Goal: Find specific page/section: Find specific page/section

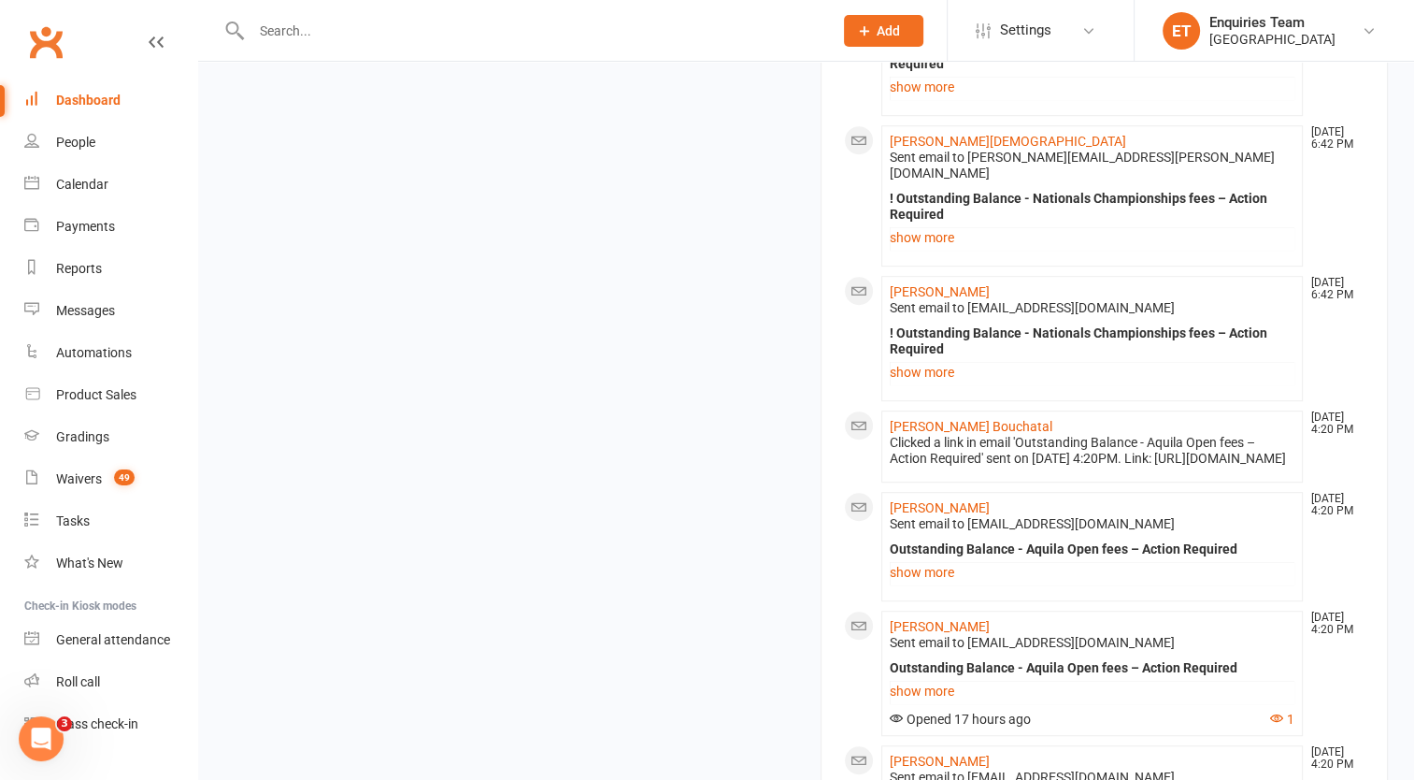
click at [100, 103] on div "Dashboard" at bounding box center [88, 100] width 64 height 15
click at [86, 488] on link "Waivers 49" at bounding box center [110, 479] width 173 height 42
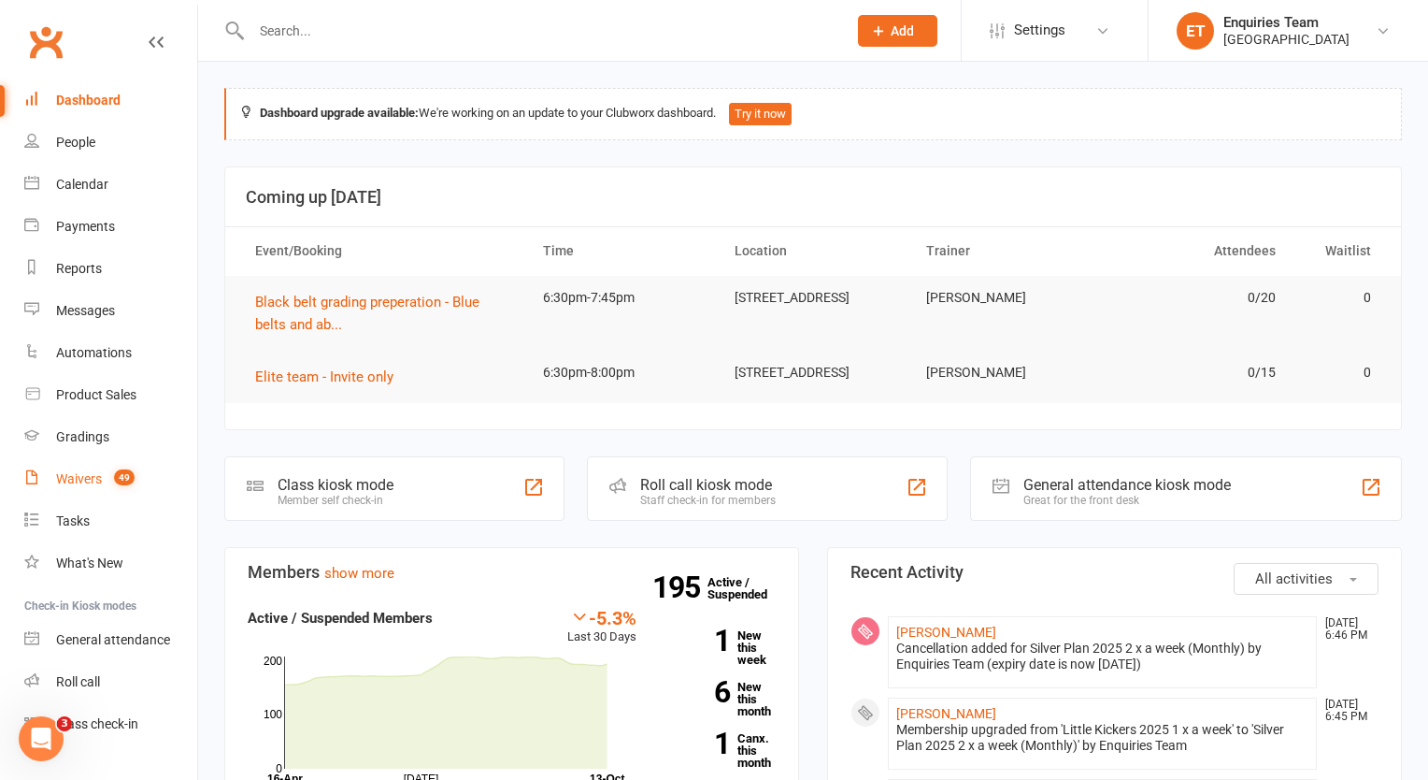
select select "100"
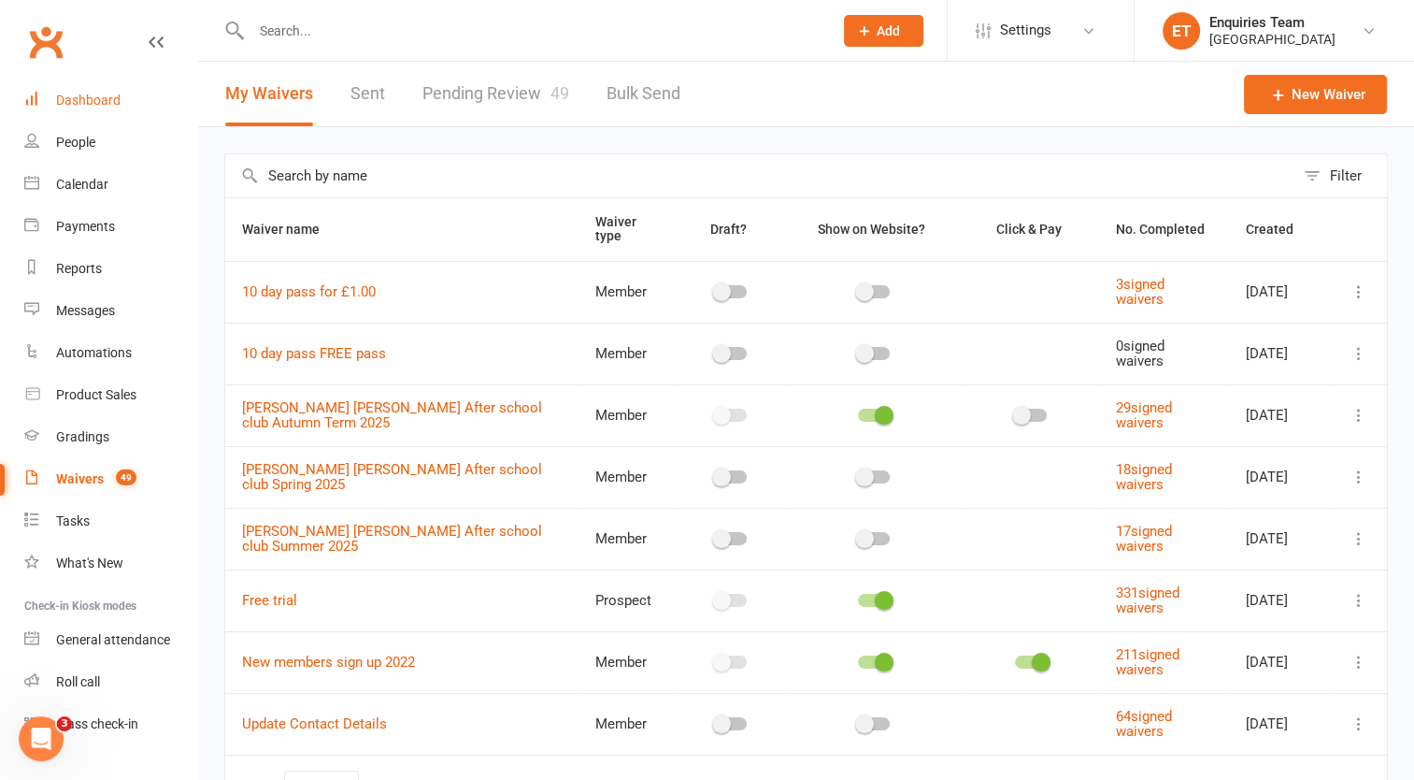
click at [115, 100] on div "Dashboard" at bounding box center [88, 100] width 64 height 15
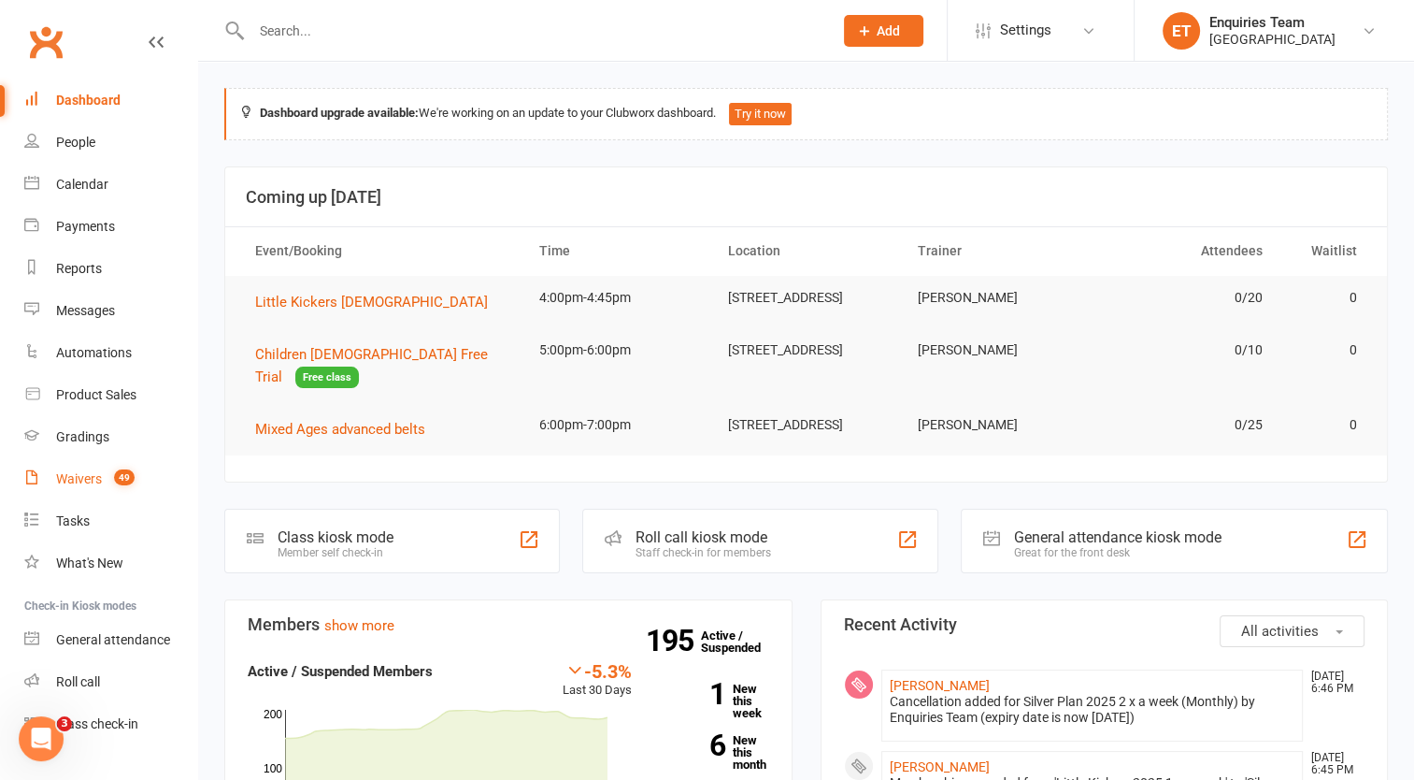
click at [88, 477] on div "Waivers" at bounding box center [79, 478] width 46 height 15
select select "100"
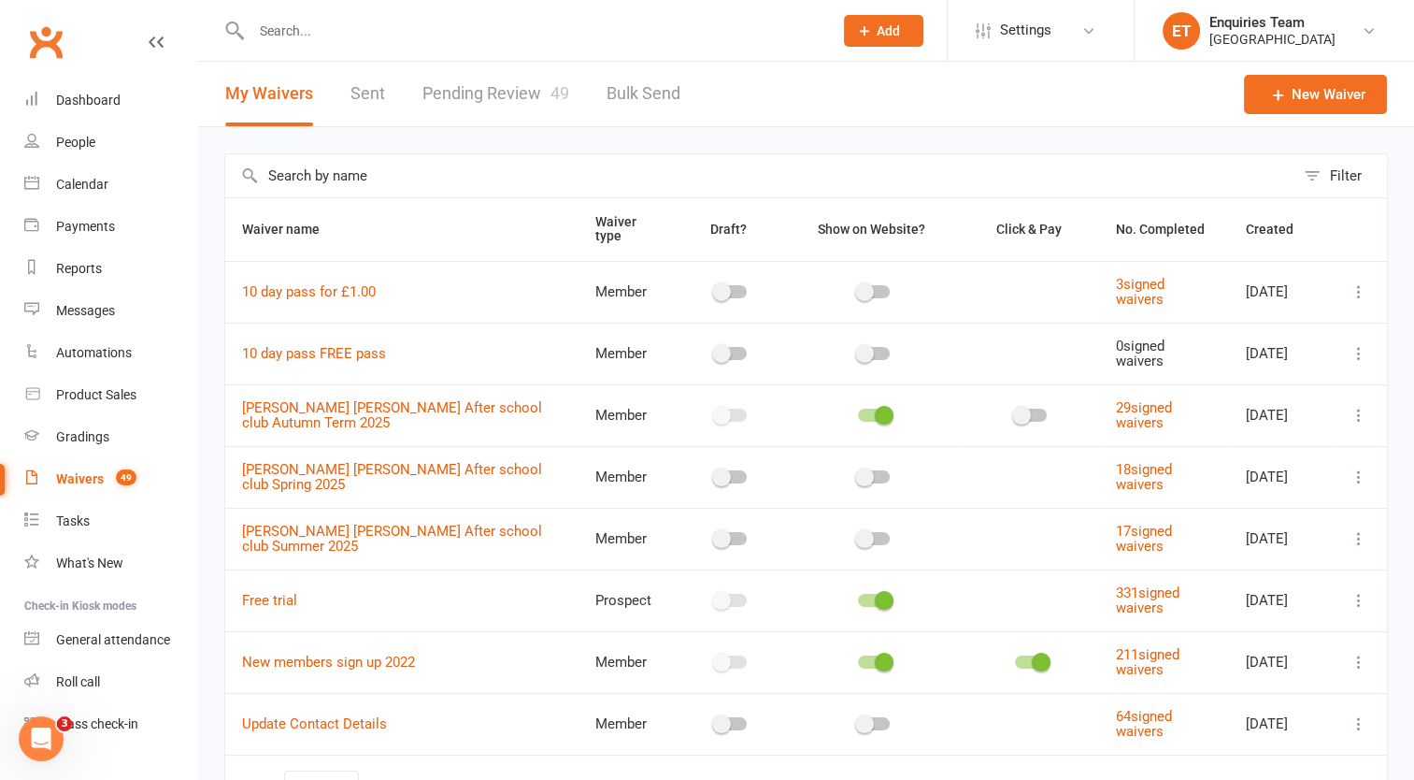
click at [505, 95] on link "Pending Review 49" at bounding box center [496, 94] width 147 height 64
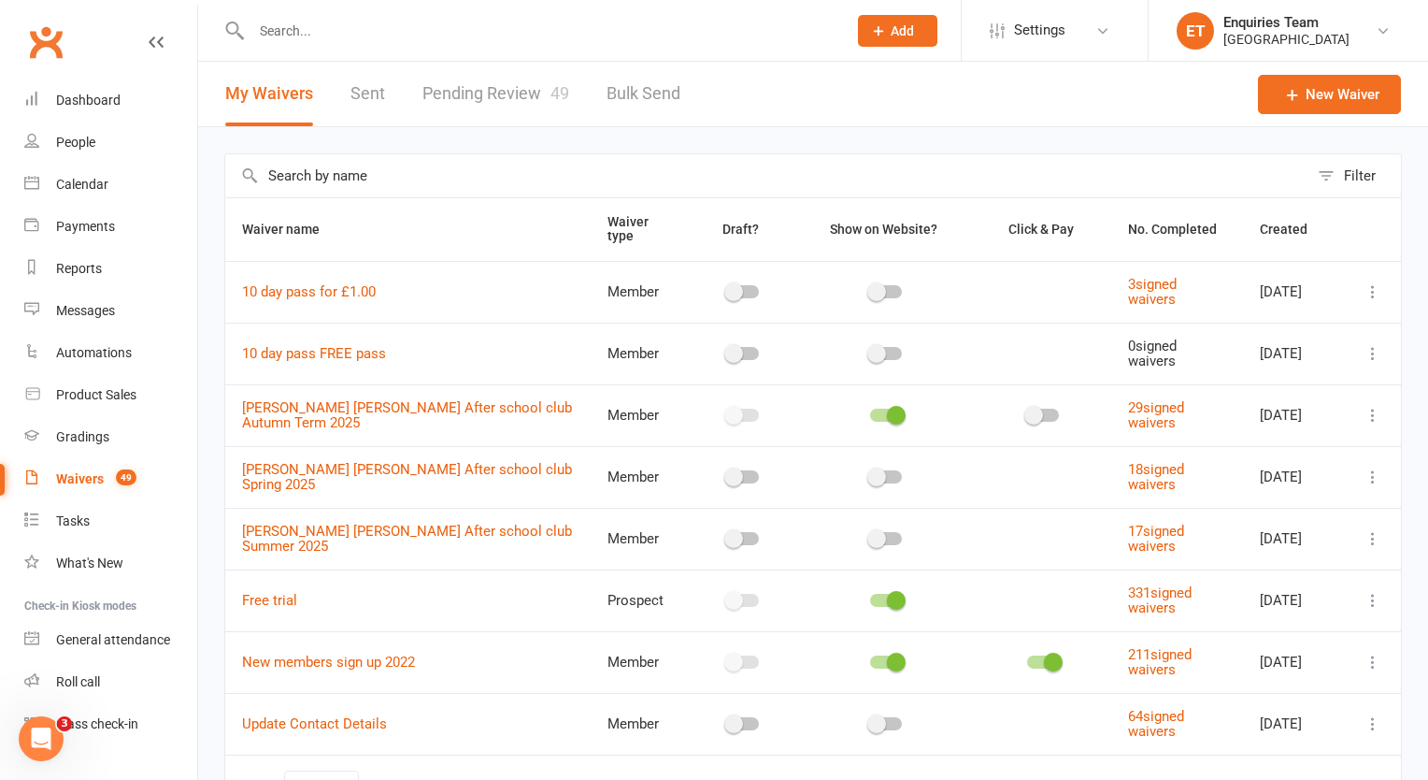
select select "50"
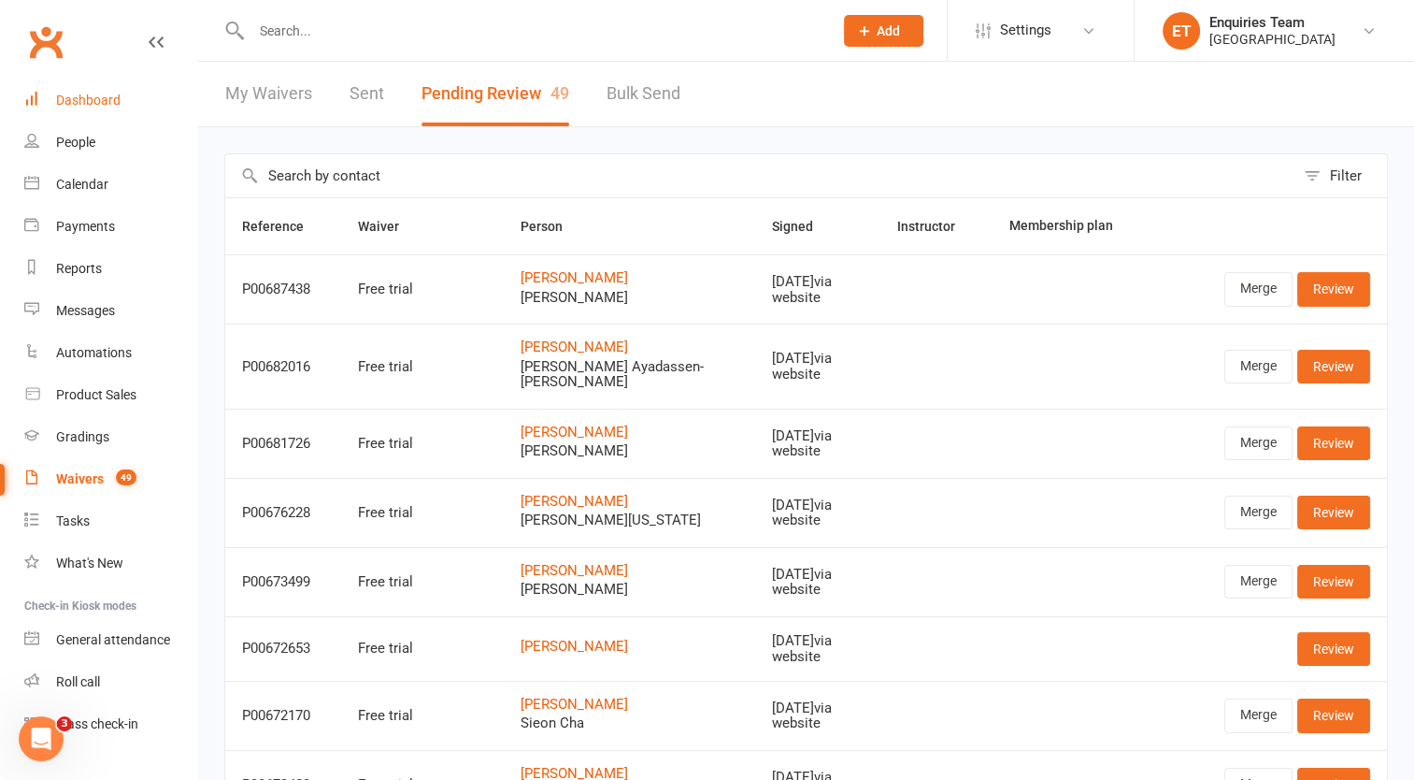
click at [93, 91] on link "Dashboard" at bounding box center [110, 100] width 173 height 42
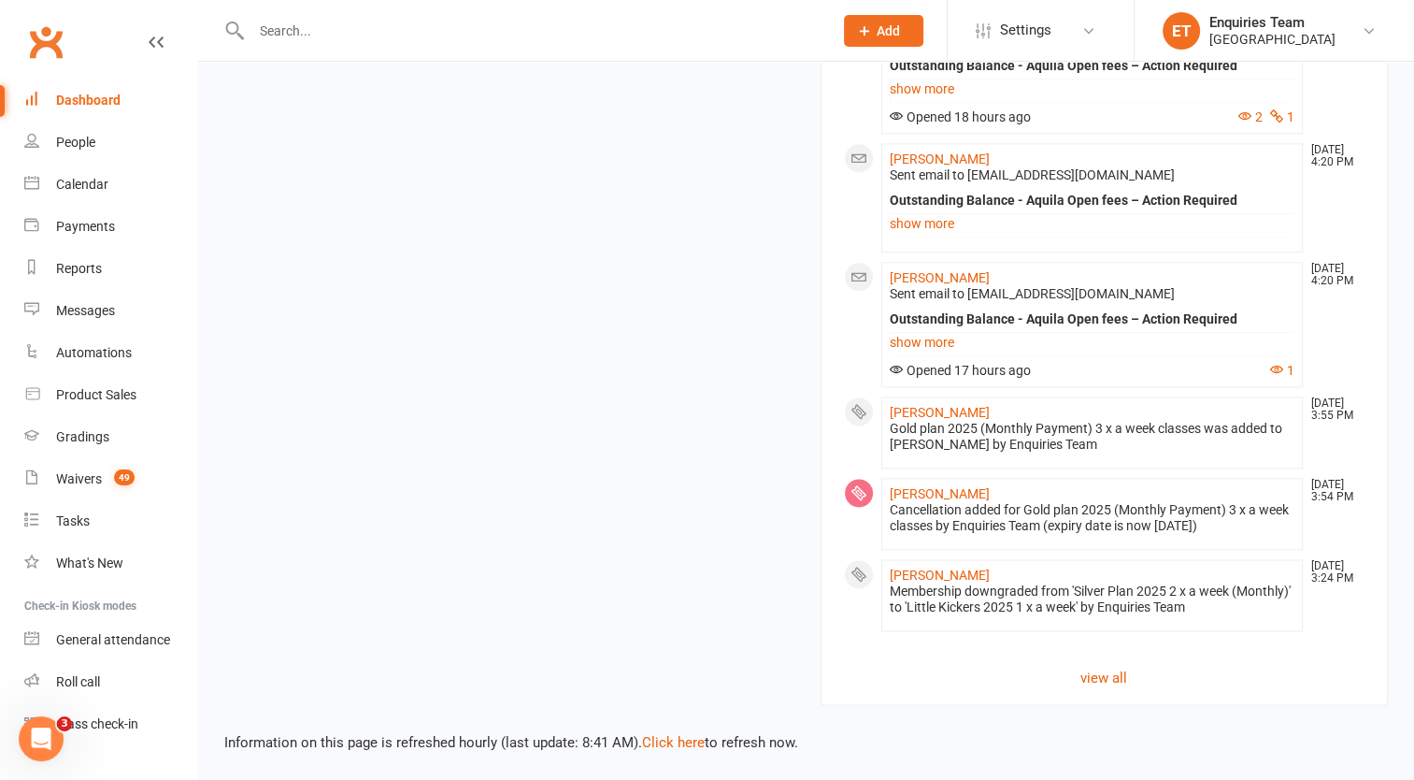
scroll to position [2282, 0]
click at [1100, 681] on link "view all" at bounding box center [1105, 677] width 522 height 22
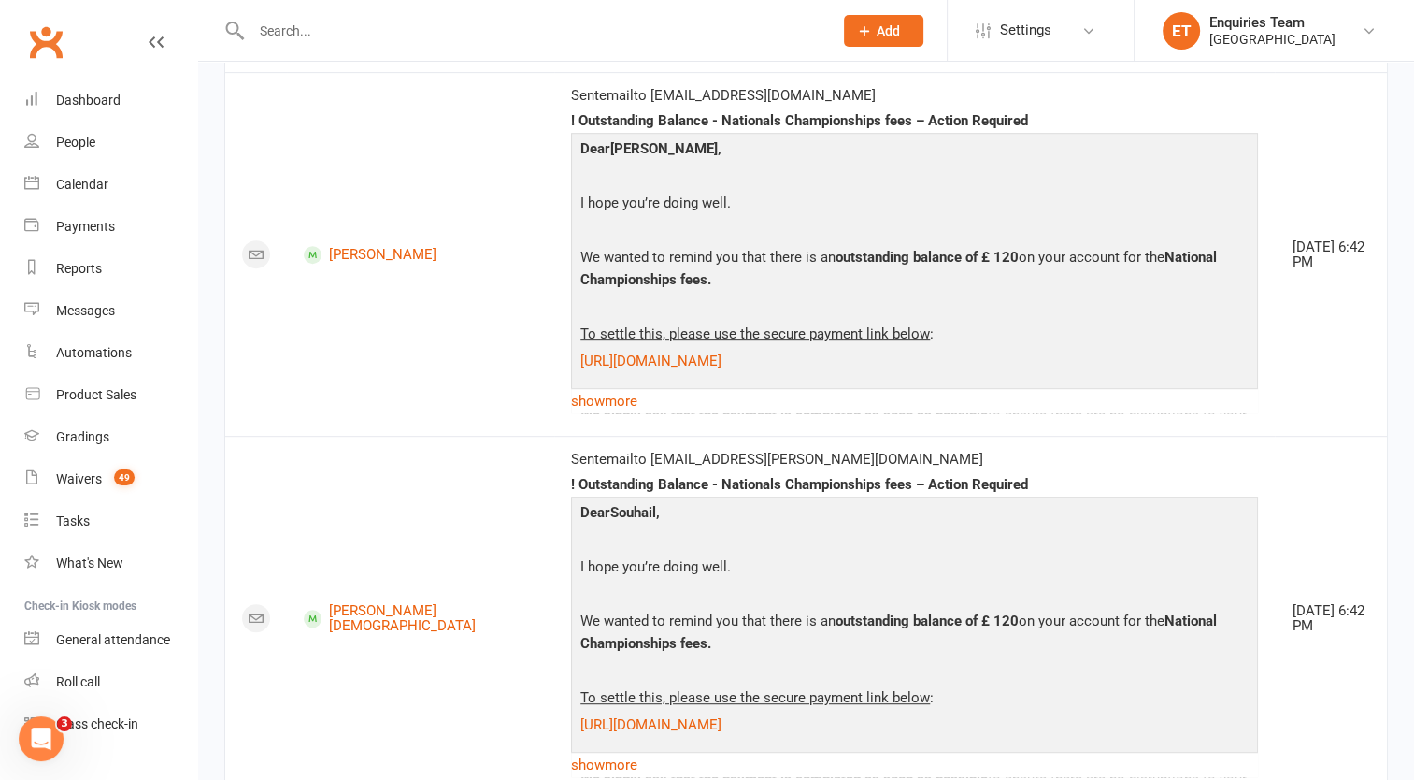
scroll to position [935, 0]
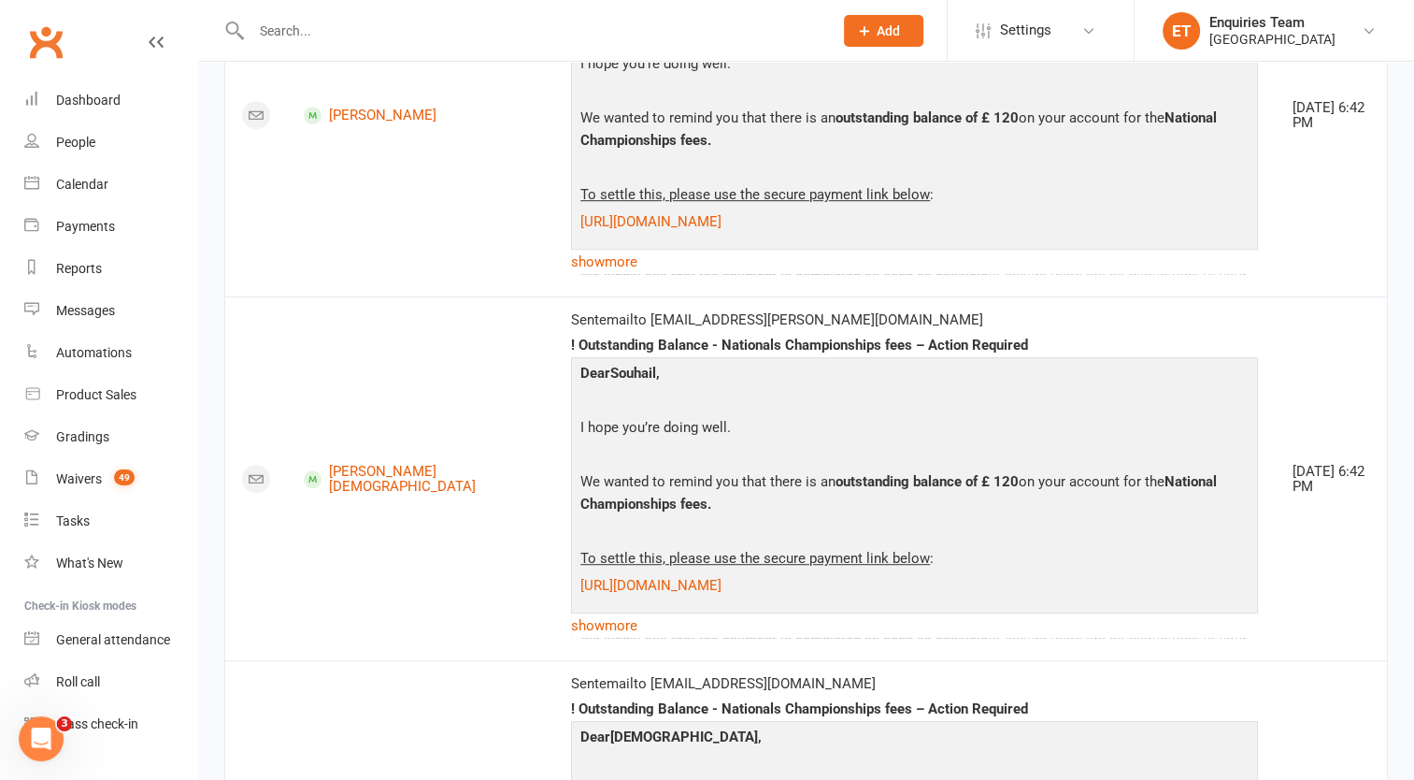
click at [352, 25] on input "text" at bounding box center [533, 31] width 574 height 26
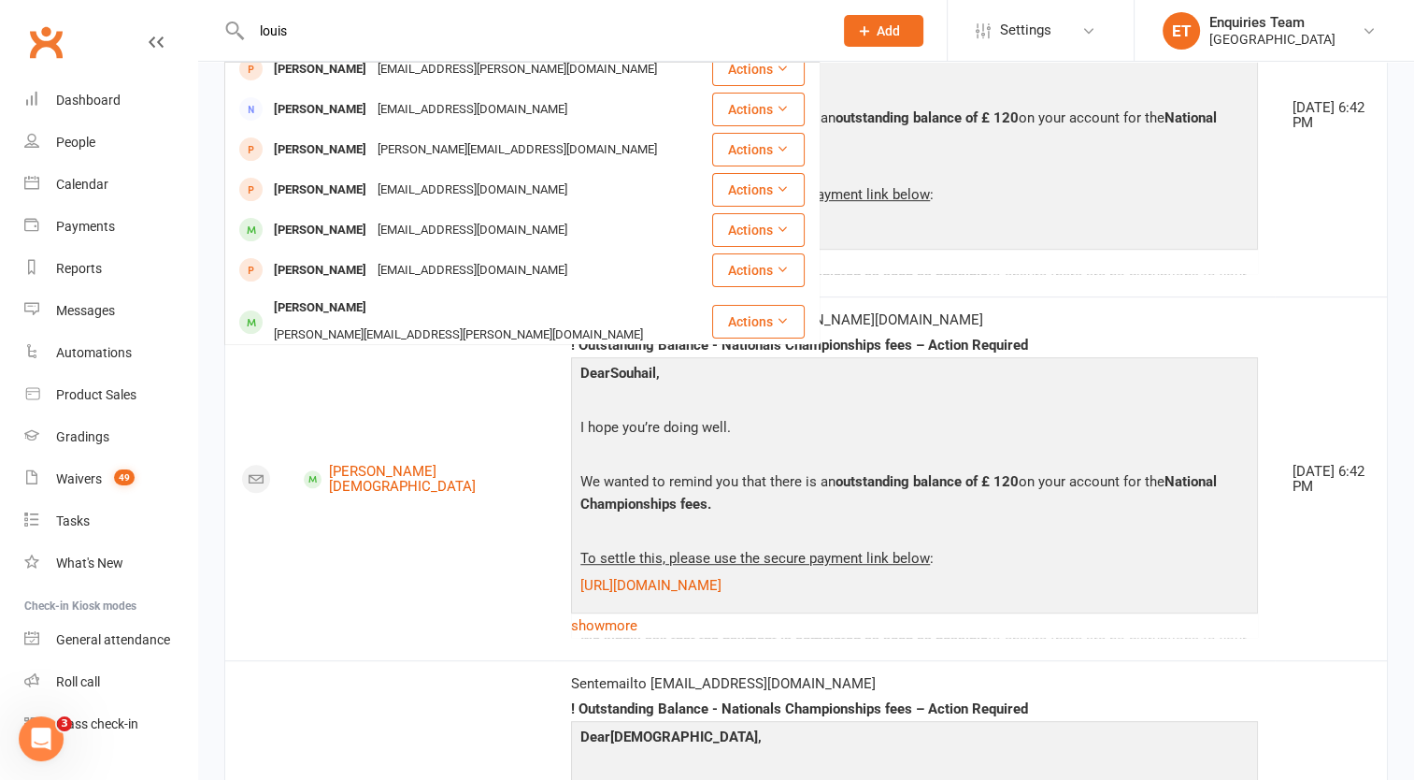
scroll to position [187, 0]
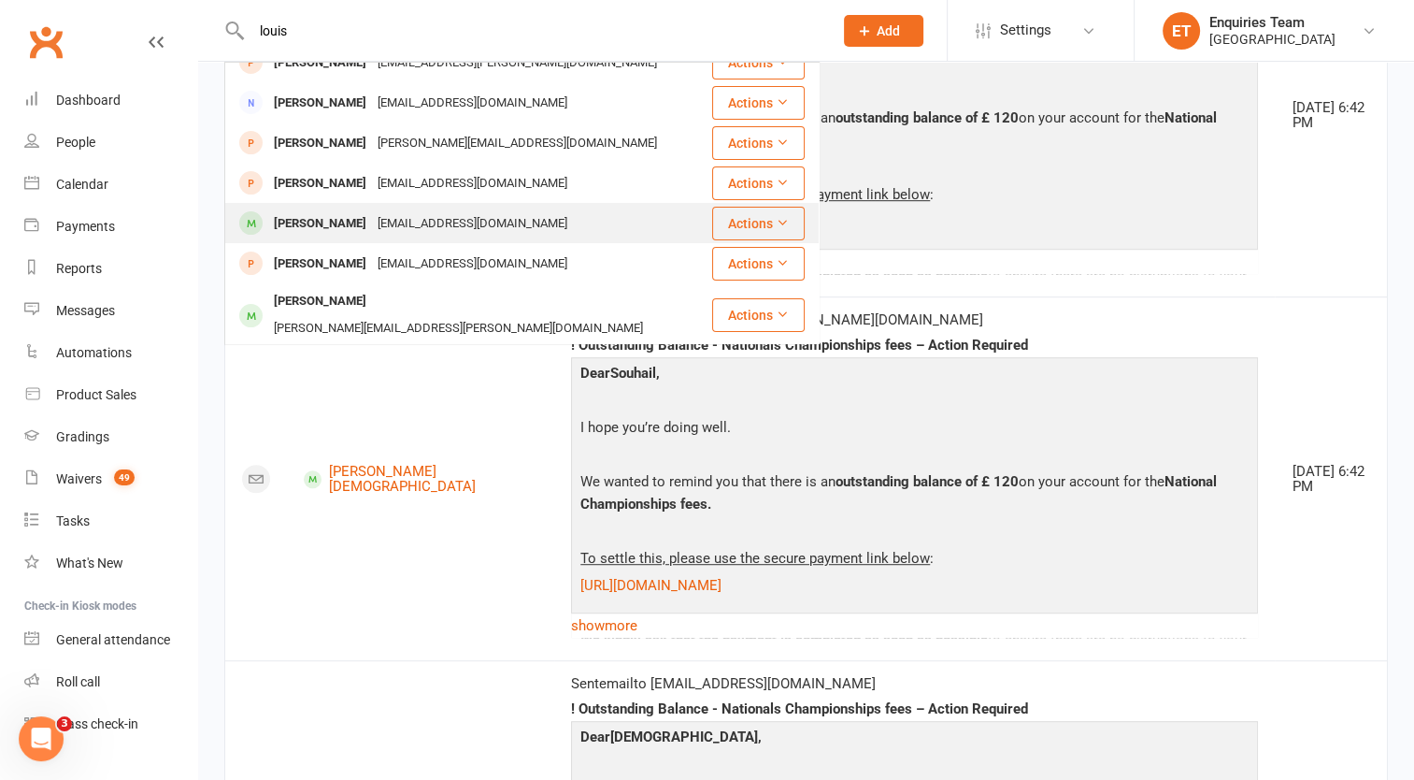
type input "louis"
click at [312, 210] on div "Louis Raddon" at bounding box center [320, 223] width 104 height 27
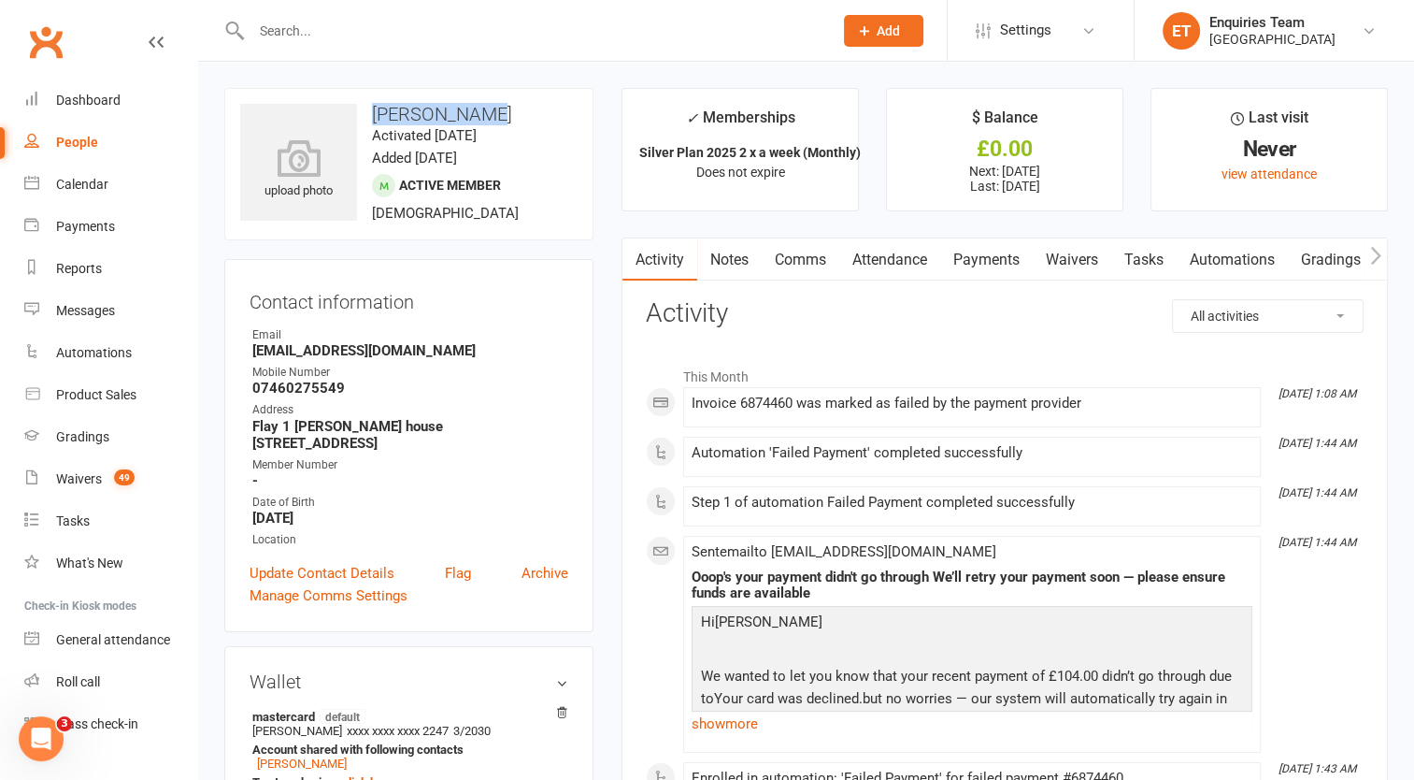
drag, startPoint x: 370, startPoint y: 107, endPoint x: 489, endPoint y: 122, distance: 119.8
click at [487, 122] on h3 "Louis Raddon" at bounding box center [408, 114] width 337 height 21
drag, startPoint x: 489, startPoint y: 122, endPoint x: 468, endPoint y: 114, distance: 22.2
copy h3 "Louis Raddon"
click at [315, 39] on input "text" at bounding box center [533, 31] width 574 height 26
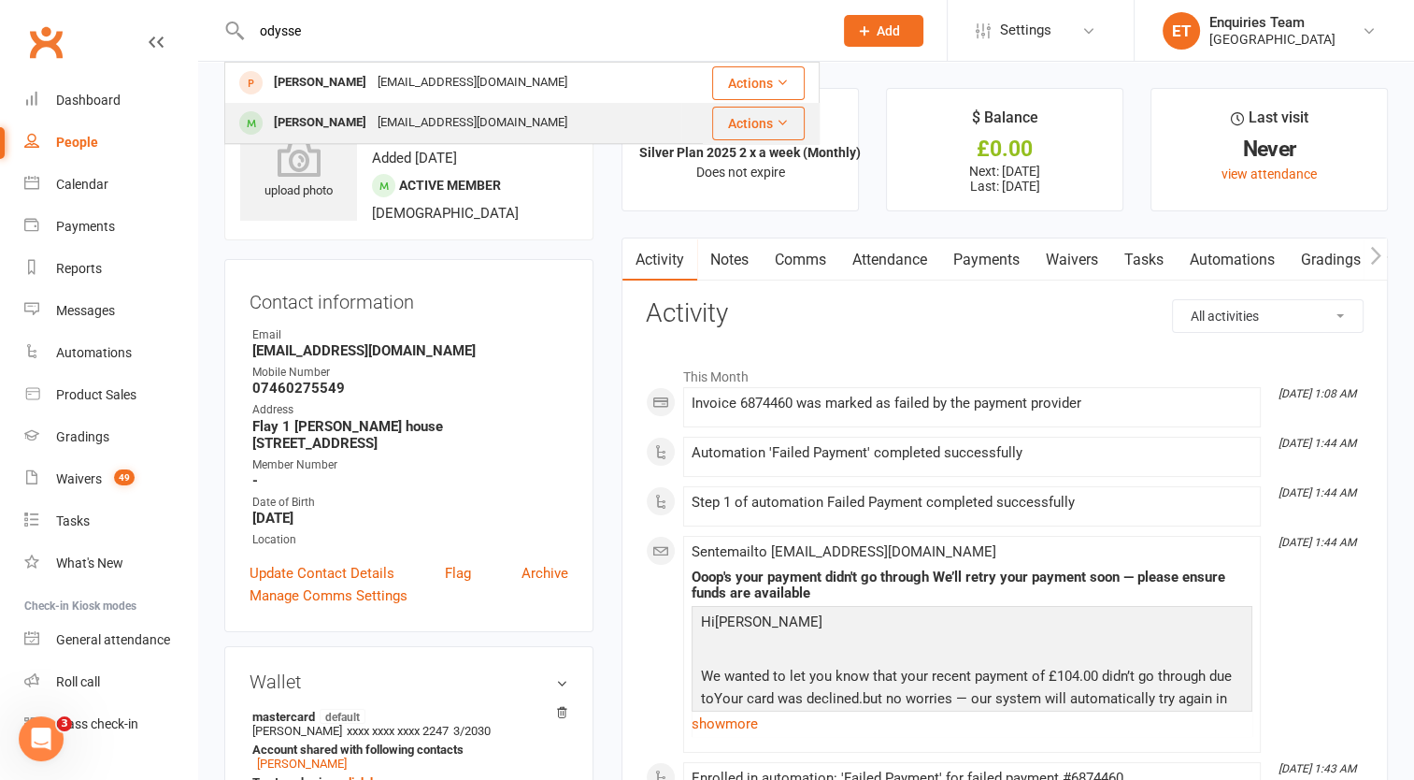
type input "odysse"
click at [360, 122] on div "Odysseas Kourouvakalis" at bounding box center [320, 122] width 104 height 27
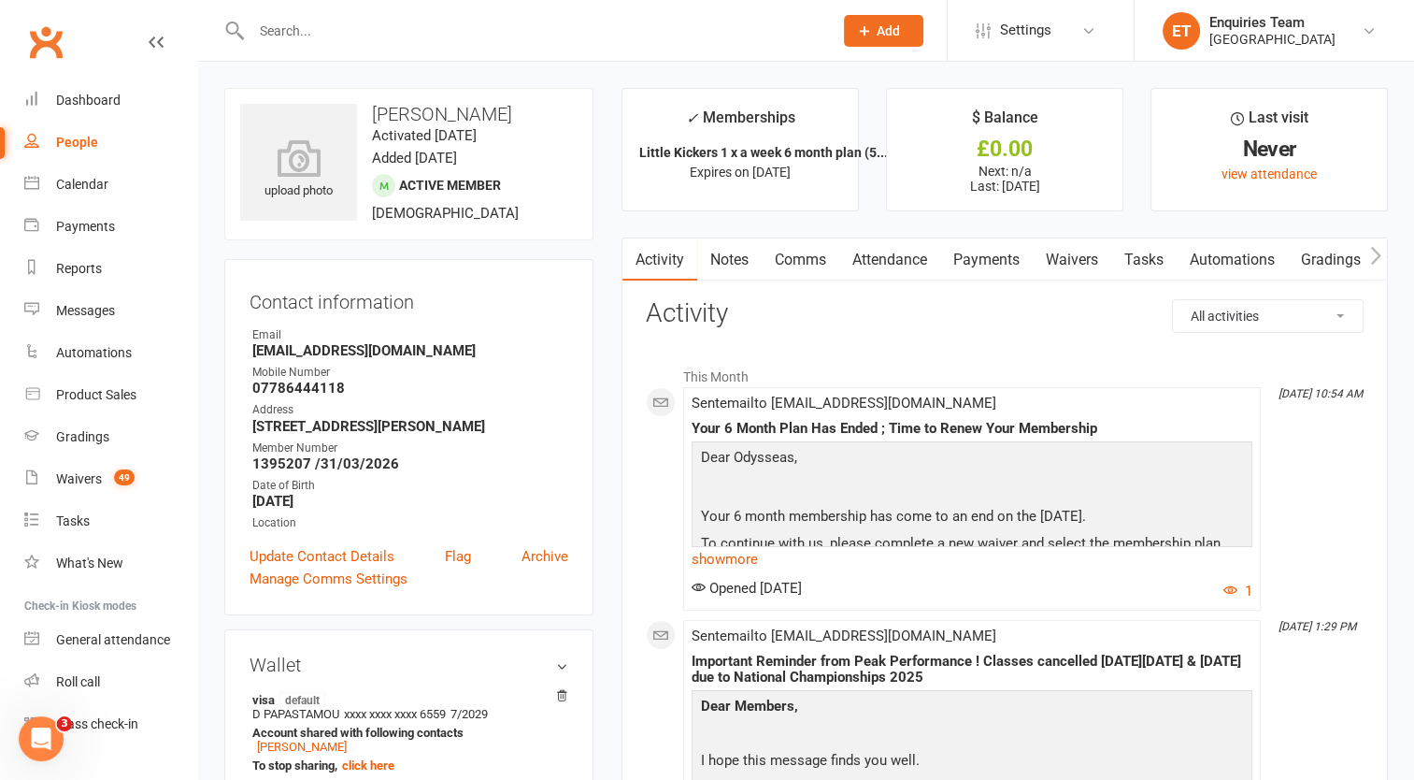
click at [286, 32] on input "text" at bounding box center [533, 31] width 574 height 26
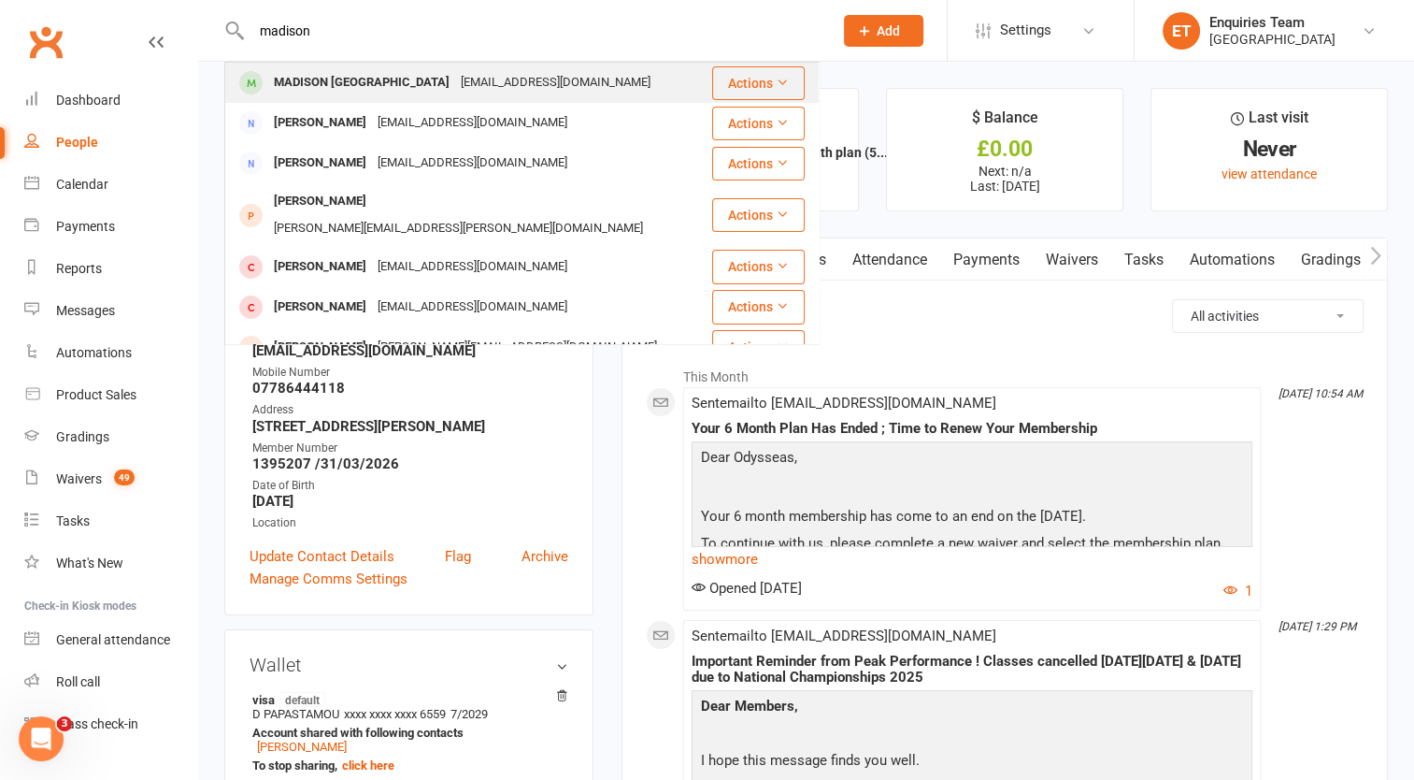
type input "madison"
click at [347, 78] on div "MADISON Brisbane" at bounding box center [361, 82] width 187 height 27
